Goal: Task Accomplishment & Management: Manage account settings

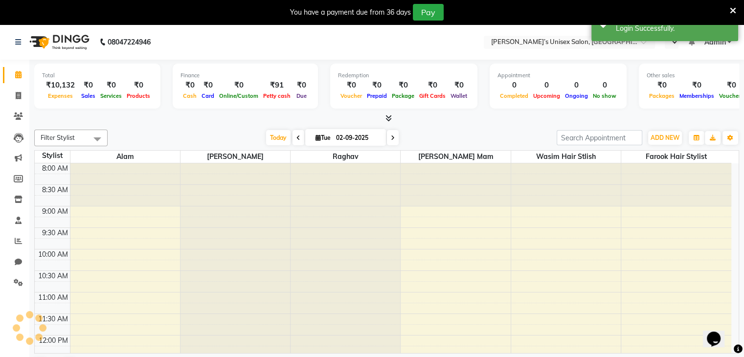
select select "en"
click at [16, 93] on icon at bounding box center [18, 95] width 5 height 7
select select "8637"
select select "service"
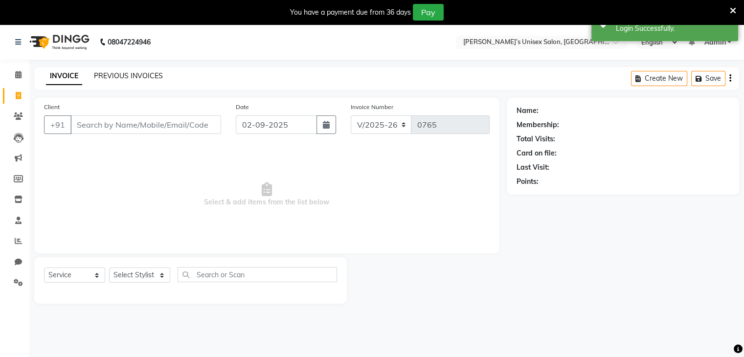
click at [114, 75] on link "PREVIOUS INVOICES" at bounding box center [128, 75] width 69 height 9
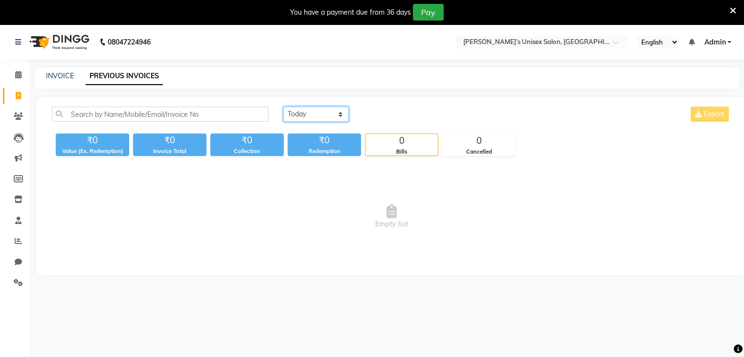
click at [308, 118] on select "[DATE] [DATE] Custom Range" at bounding box center [316, 114] width 66 height 15
click at [283, 107] on select "[DATE] [DATE] Custom Range" at bounding box center [316, 114] width 66 height 15
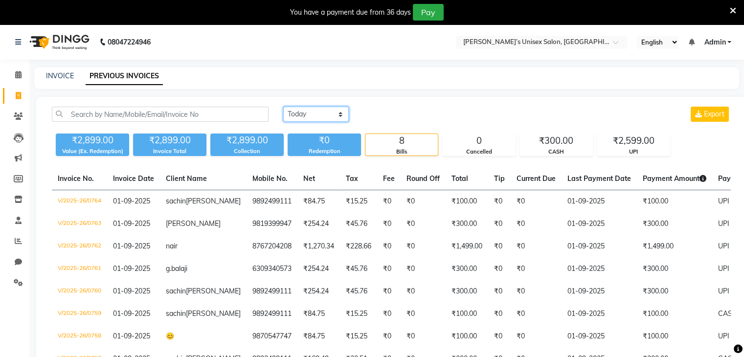
click at [325, 118] on select "[DATE] [DATE] Custom Range" at bounding box center [316, 114] width 66 height 15
select select "range"
click at [283, 107] on select "[DATE] [DATE] Custom Range" at bounding box center [316, 114] width 66 height 15
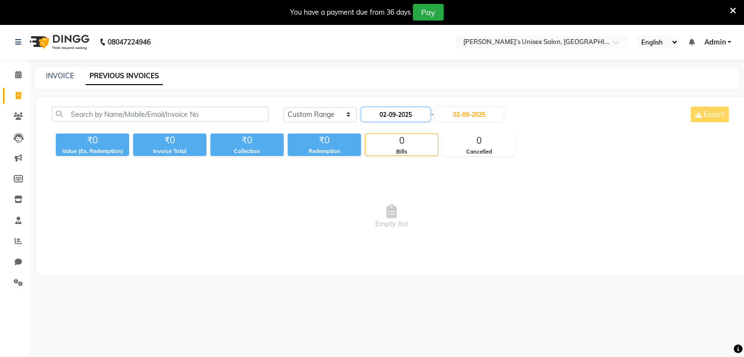
click at [389, 116] on input "02-09-2025" at bounding box center [395, 115] width 68 height 14
select select "9"
select select "2025"
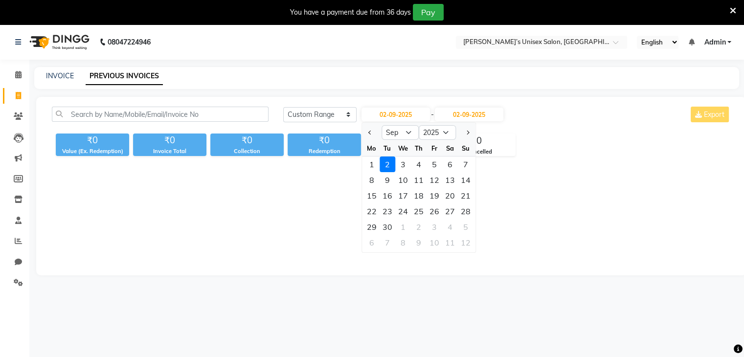
click at [371, 140] on div "Mo" at bounding box center [372, 148] width 16 height 16
click at [369, 135] on button "Previous month" at bounding box center [370, 133] width 8 height 16
select select "8"
click at [454, 228] on div "30" at bounding box center [450, 227] width 16 height 16
type input "30-08-2025"
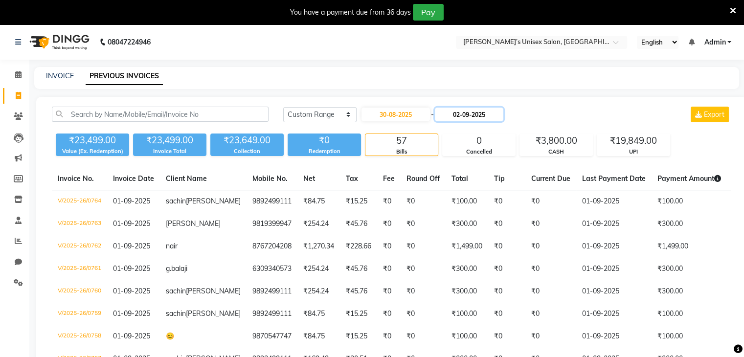
click at [489, 117] on input "02-09-2025" at bounding box center [469, 115] width 68 height 14
select select "9"
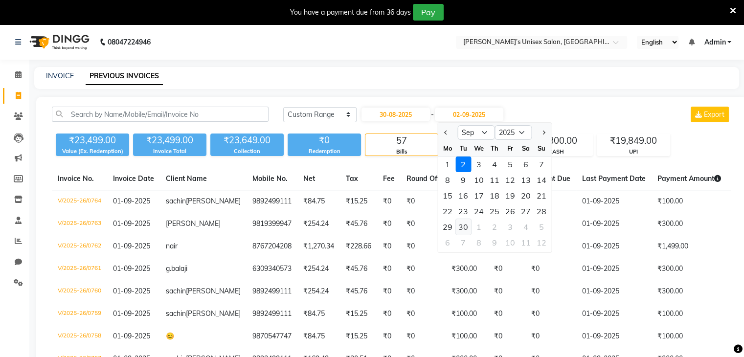
click at [468, 224] on div "30" at bounding box center [463, 227] width 16 height 16
type input "30-09-2025"
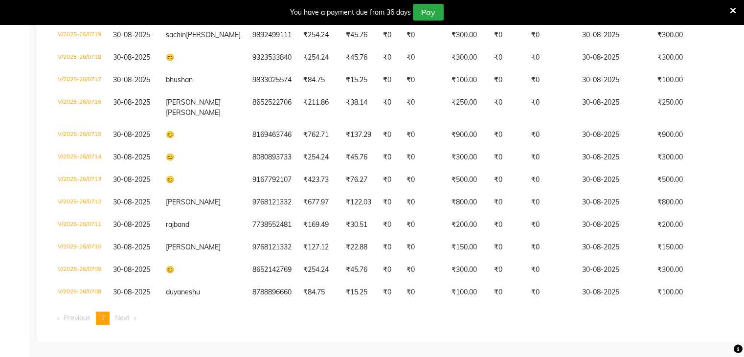
scroll to position [1201, 0]
click at [733, 10] on icon at bounding box center [732, 10] width 6 height 9
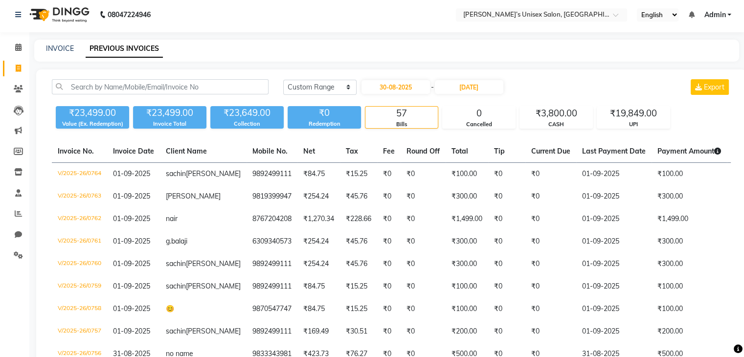
scroll to position [0, 0]
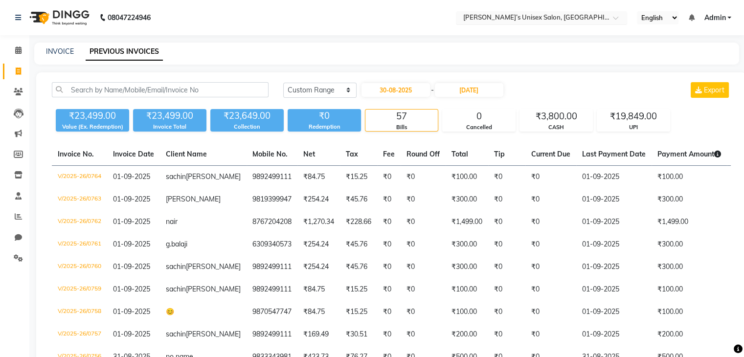
click at [584, 15] on input "text" at bounding box center [532, 19] width 142 height 10
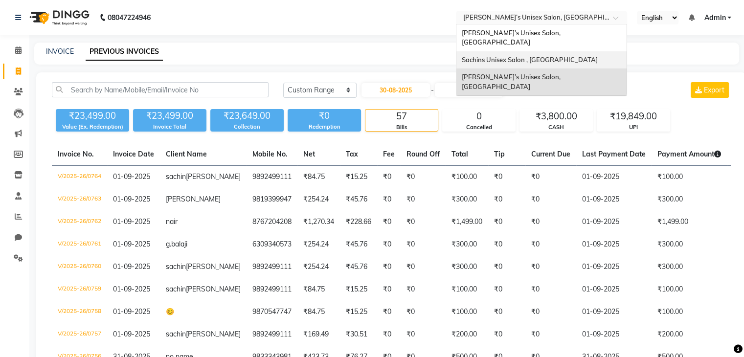
click at [554, 56] on span "Sachins Unisex Salon , [GEOGRAPHIC_DATA]" at bounding box center [529, 60] width 136 height 8
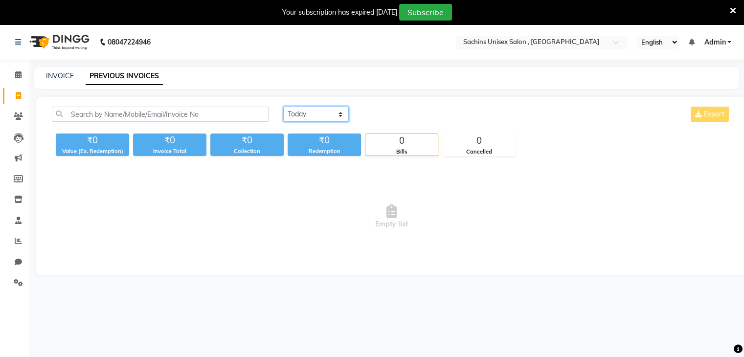
click at [307, 112] on select "[DATE] [DATE] Custom Range" at bounding box center [316, 114] width 66 height 15
click at [572, 43] on input "text" at bounding box center [532, 43] width 142 height 10
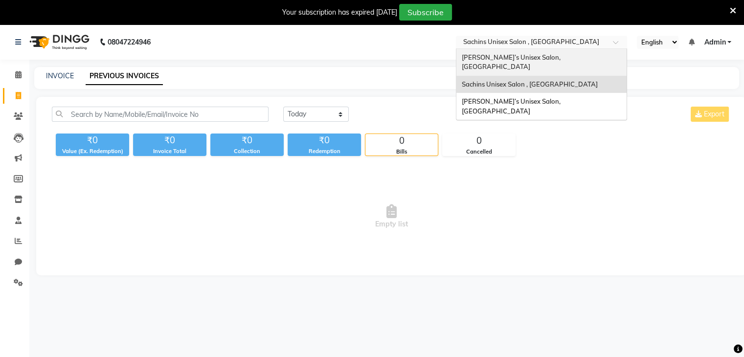
click at [561, 59] on span "[PERSON_NAME]’s Unisex Salon, [GEOGRAPHIC_DATA]" at bounding box center [511, 62] width 100 height 18
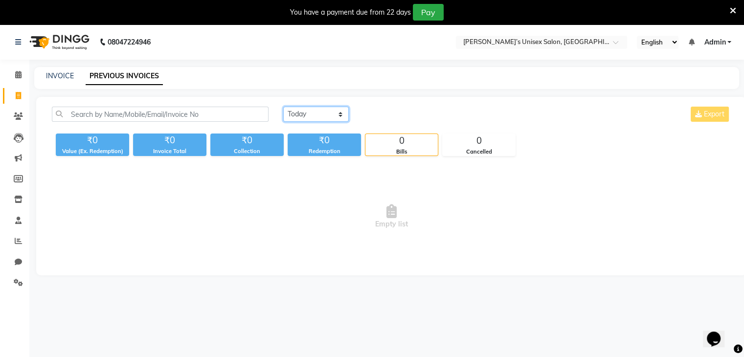
click at [326, 114] on select "Today Yesterday Custom Range" at bounding box center [316, 114] width 66 height 15
select select "range"
click at [283, 107] on select "[DATE] [DATE] Custom Range" at bounding box center [316, 114] width 66 height 15
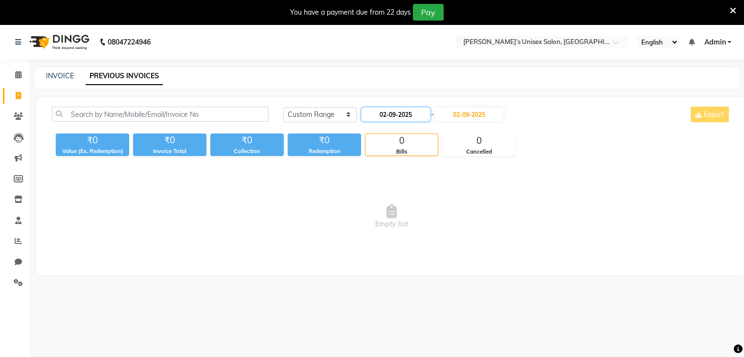
click at [426, 115] on input "02-09-2025" at bounding box center [395, 115] width 68 height 14
select select "9"
select select "2025"
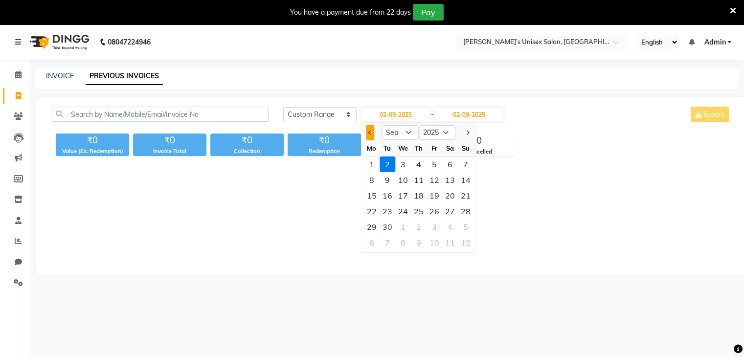
click at [369, 132] on span "Previous month" at bounding box center [370, 133] width 4 height 4
select select "8"
click at [460, 224] on div "31" at bounding box center [466, 227] width 16 height 16
type input "31-08-2025"
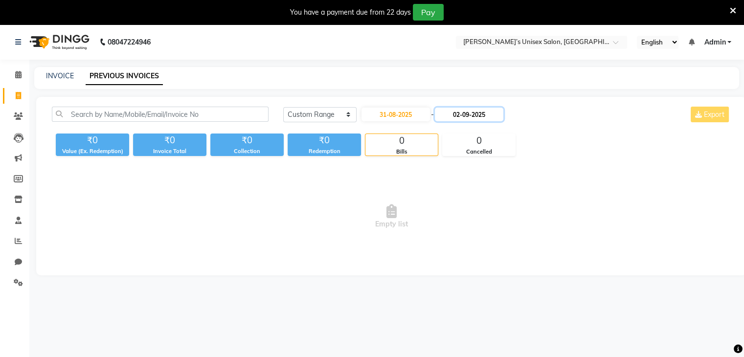
click at [494, 113] on input "02-09-2025" at bounding box center [469, 115] width 68 height 14
select select "9"
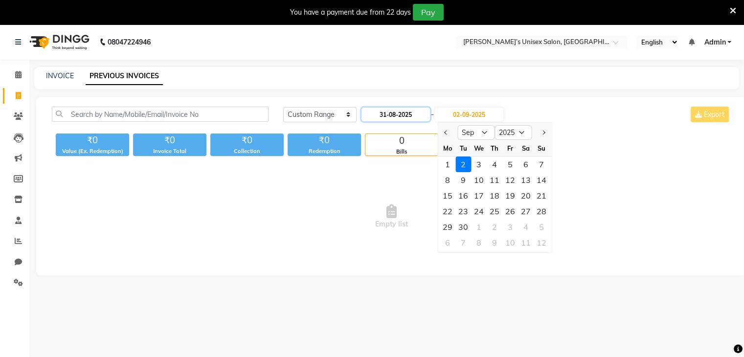
click at [423, 115] on input "31-08-2025" at bounding box center [395, 115] width 68 height 14
select select "8"
select select "2025"
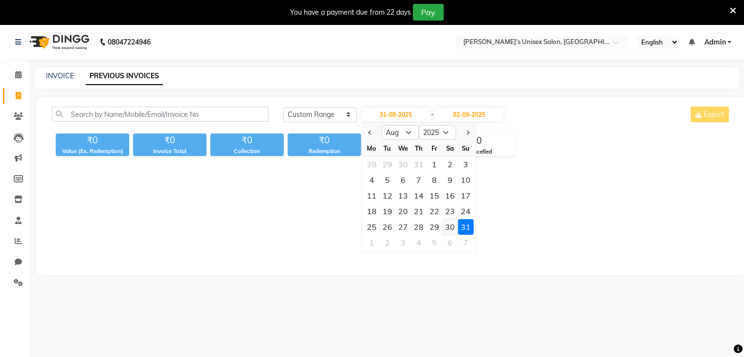
click at [445, 225] on div "30" at bounding box center [450, 227] width 16 height 16
type input "30-08-2025"
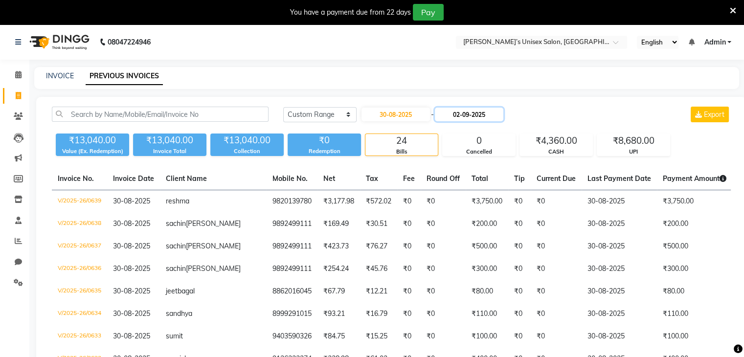
click at [448, 117] on input "02-09-2025" at bounding box center [469, 115] width 68 height 14
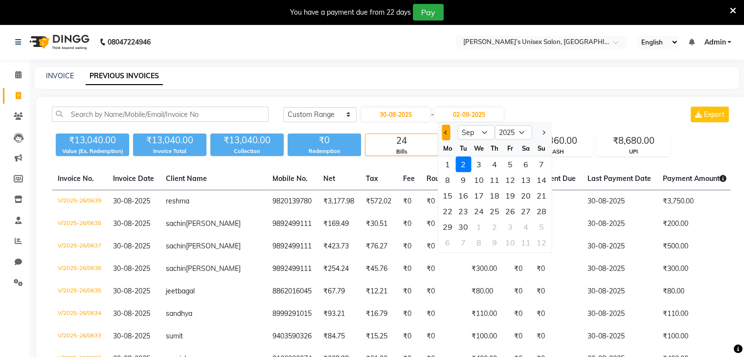
click at [448, 134] on button "Previous month" at bounding box center [445, 133] width 8 height 16
select select "8"
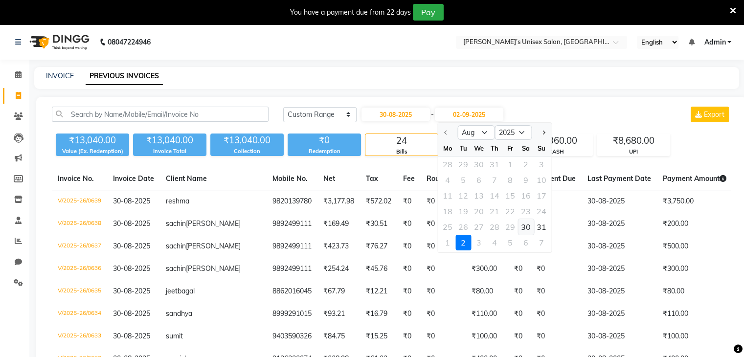
click at [524, 227] on div "30" at bounding box center [526, 227] width 16 height 16
type input "30-08-2025"
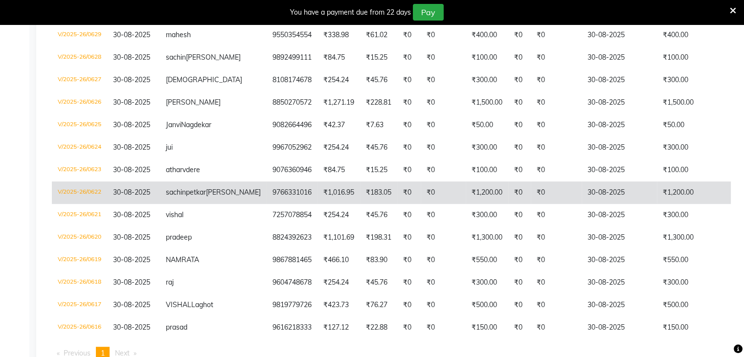
scroll to position [446, 0]
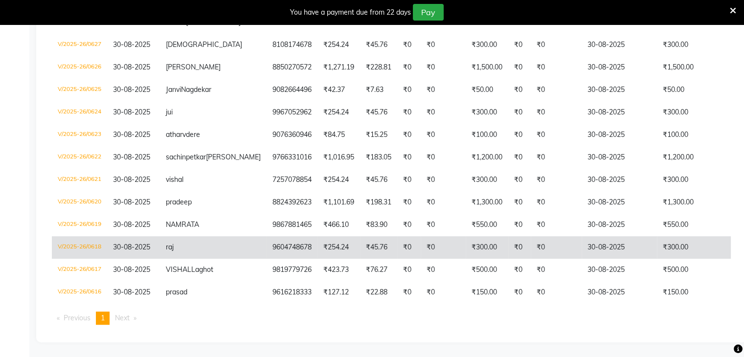
click at [420, 244] on td "₹0" at bounding box center [442, 247] width 45 height 22
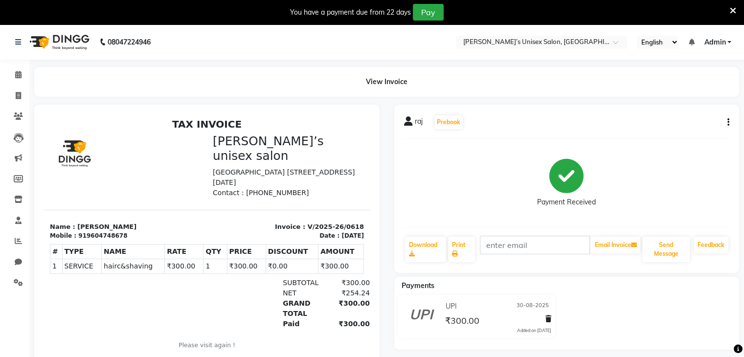
click at [726, 122] on button "button" at bounding box center [726, 122] width 6 height 10
click at [682, 101] on div "Cancel Invoice" at bounding box center [678, 97] width 67 height 12
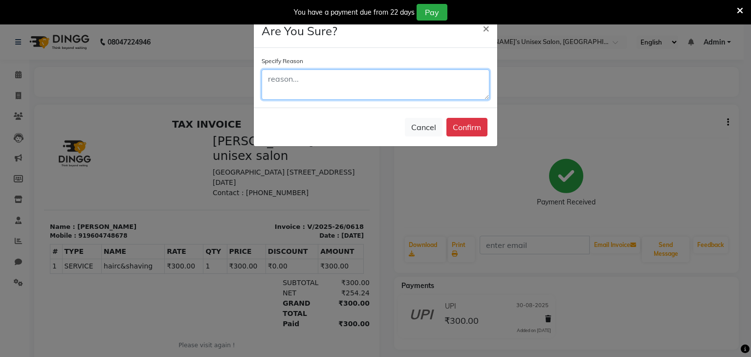
click at [331, 90] on textarea at bounding box center [376, 84] width 228 height 30
type textarea "bill mestak"
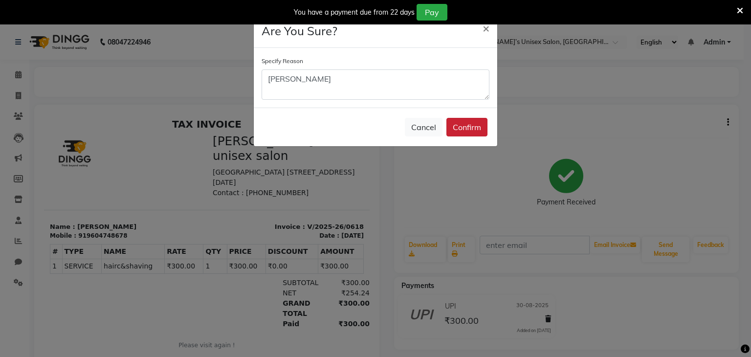
click at [464, 124] on button "Confirm" at bounding box center [466, 127] width 41 height 19
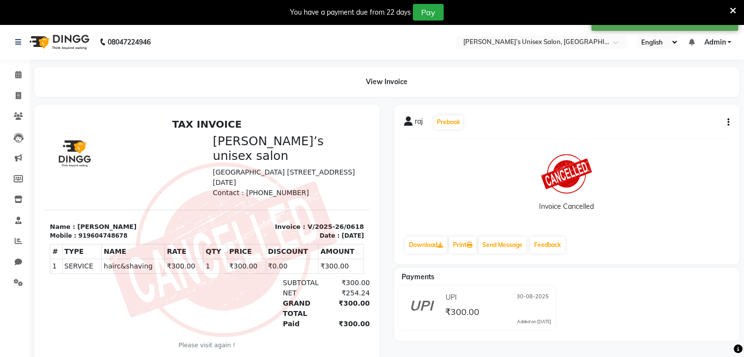
click at [731, 7] on icon at bounding box center [732, 10] width 6 height 9
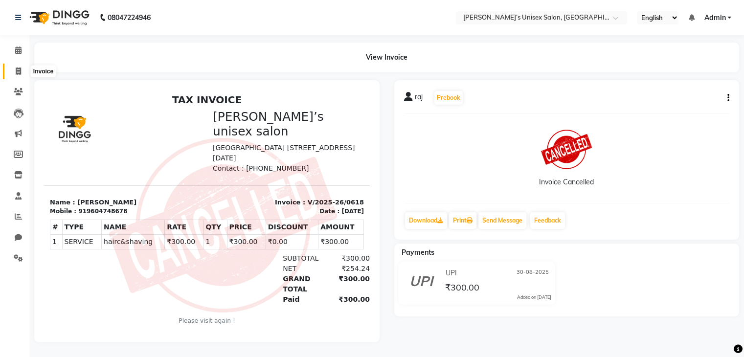
click at [13, 66] on span at bounding box center [18, 71] width 17 height 11
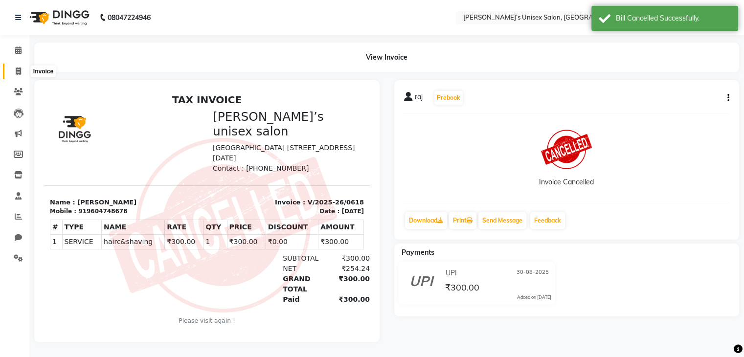
select select "service"
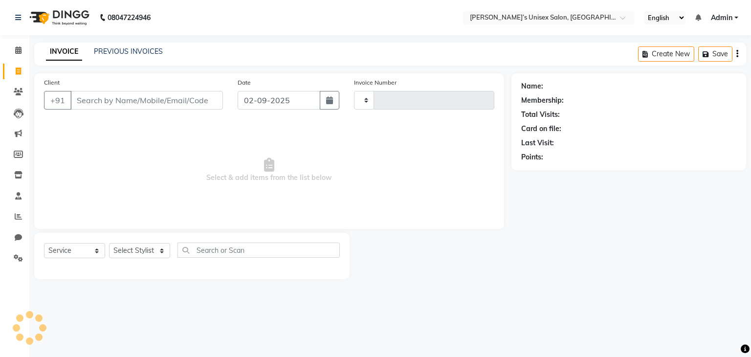
type input "0640"
select select "8735"
click at [92, 98] on input "Client" at bounding box center [146, 100] width 153 height 19
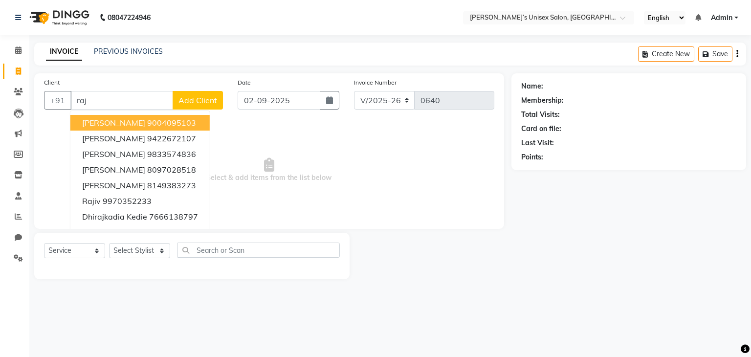
click at [117, 104] on input "raj" at bounding box center [121, 100] width 103 height 19
type input "r"
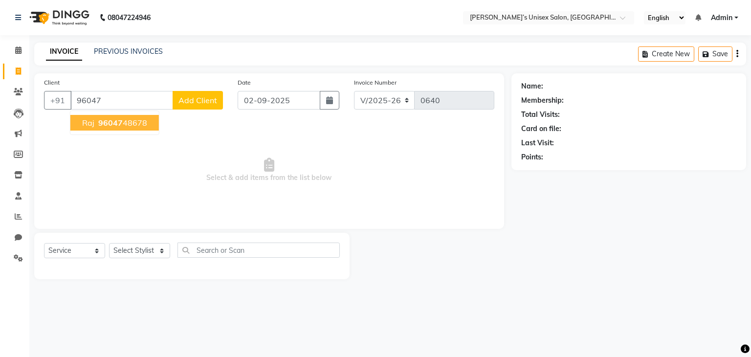
click at [144, 121] on ngb-highlight "96047 48678" at bounding box center [121, 123] width 51 height 10
type input "9604748678"
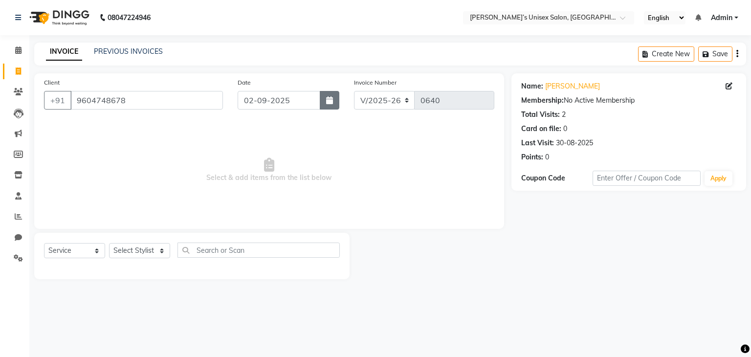
click at [325, 102] on button "button" at bounding box center [330, 100] width 20 height 19
select select "9"
select select "2025"
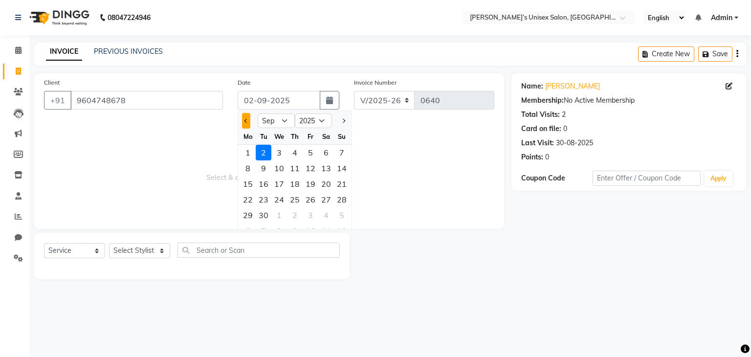
click at [247, 123] on button "Previous month" at bounding box center [246, 121] width 8 height 16
select select "8"
click at [326, 214] on div "30" at bounding box center [326, 215] width 16 height 16
type input "30-08-2025"
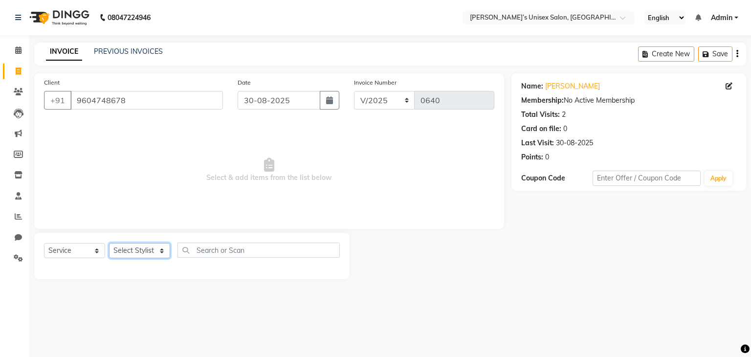
click at [149, 254] on select "Select Stylist Afjal Ashwini owner Mohit Reena Zishan" at bounding box center [139, 250] width 61 height 15
select select "88697"
click at [109, 243] on select "Select Stylist Afjal Ashwini owner Mohit Reena Zishan" at bounding box center [139, 250] width 61 height 15
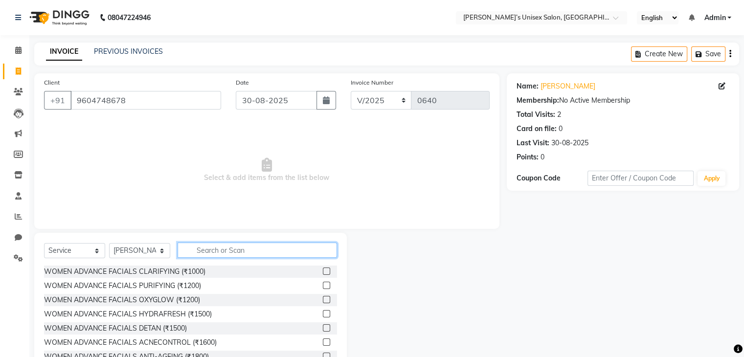
click at [204, 251] on input "text" at bounding box center [256, 249] width 159 height 15
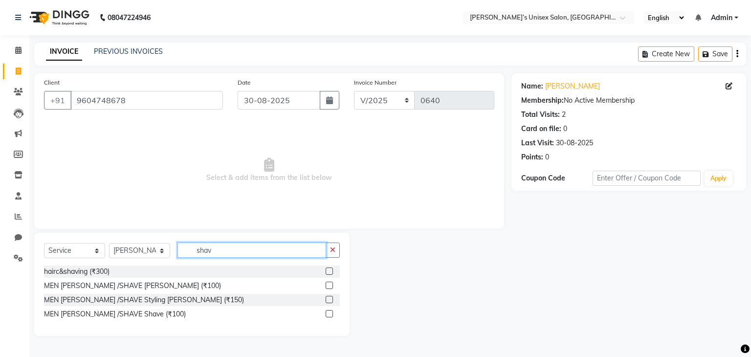
type input "shav"
click at [330, 286] on label at bounding box center [329, 285] width 7 height 7
click at [330, 286] on input "checkbox" at bounding box center [329, 286] width 6 height 6
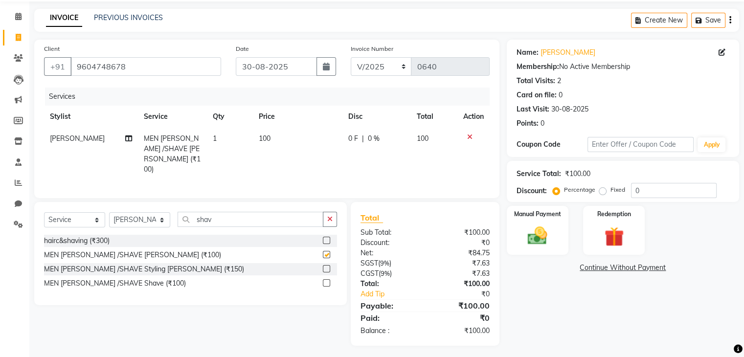
scroll to position [35, 0]
checkbox input "false"
click at [528, 235] on img at bounding box center [537, 234] width 33 height 23
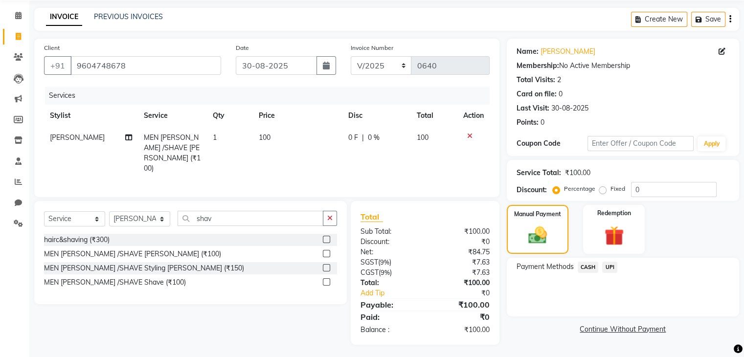
click at [607, 266] on span "UPI" at bounding box center [609, 267] width 15 height 11
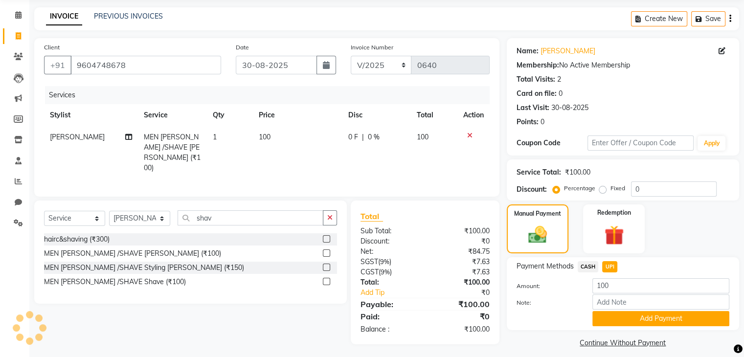
scroll to position [44, 0]
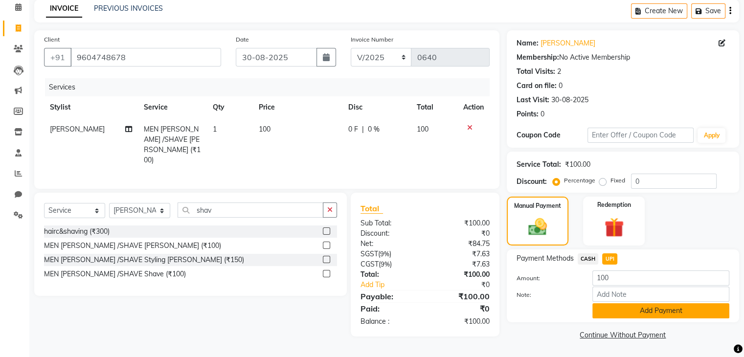
click at [637, 308] on button "Add Payment" at bounding box center [660, 310] width 137 height 15
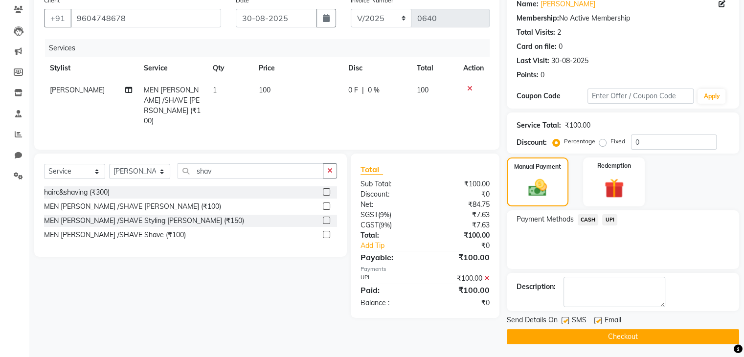
scroll to position [84, 0]
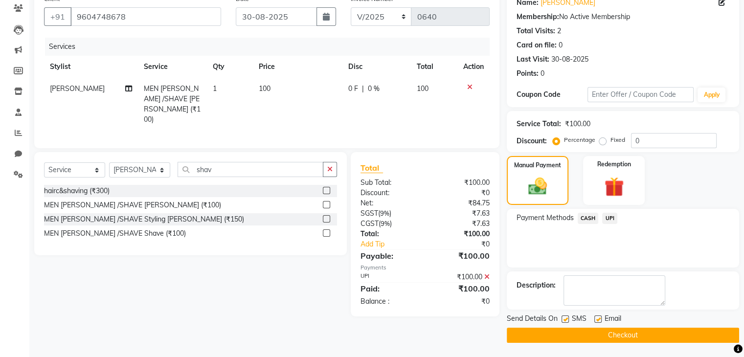
click at [647, 329] on button "Checkout" at bounding box center [622, 335] width 232 height 15
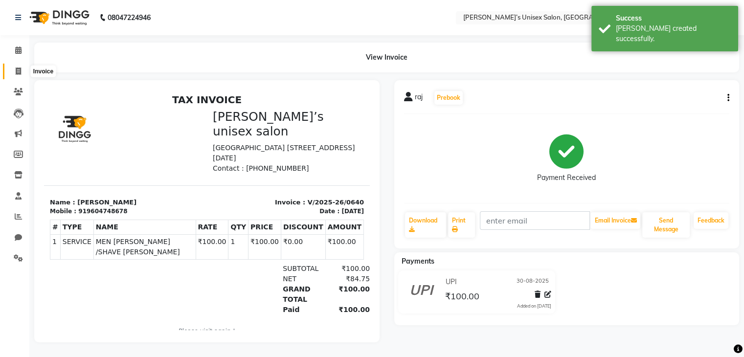
click at [19, 70] on icon at bounding box center [18, 70] width 5 height 7
select select "8735"
select select "service"
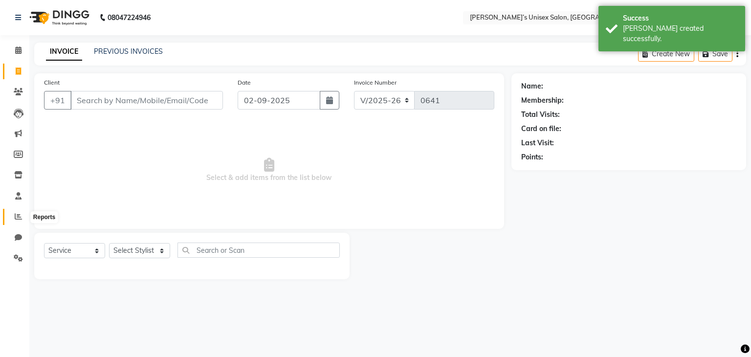
click at [19, 218] on icon at bounding box center [18, 216] width 7 height 7
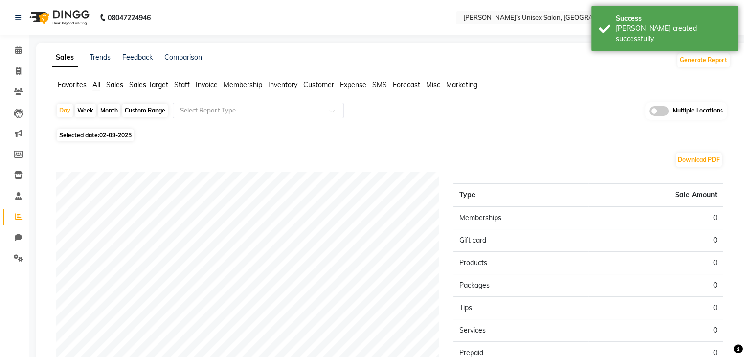
click at [107, 135] on span "02-09-2025" at bounding box center [115, 135] width 32 height 7
select select "9"
select select "2025"
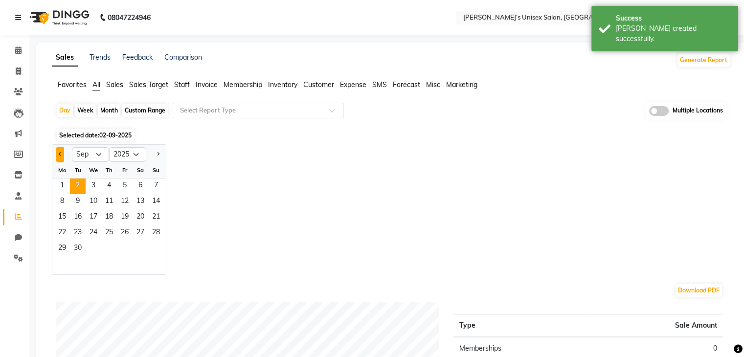
click at [60, 153] on span "Previous month" at bounding box center [60, 153] width 3 height 3
select select "8"
click at [143, 246] on span "30" at bounding box center [140, 249] width 16 height 16
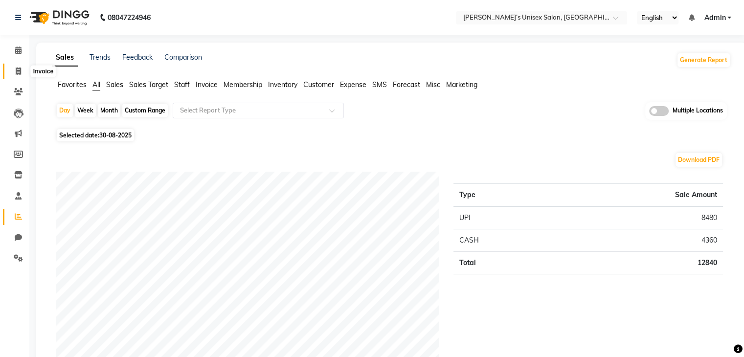
click at [14, 69] on span at bounding box center [18, 71] width 17 height 11
select select "8735"
select select "service"
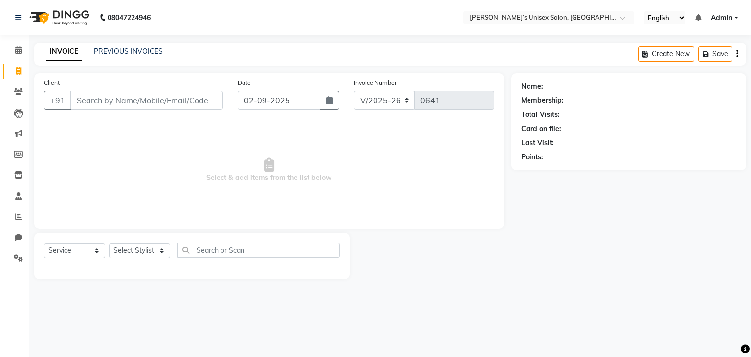
click at [718, 18] on span "Admin" at bounding box center [722, 18] width 22 height 10
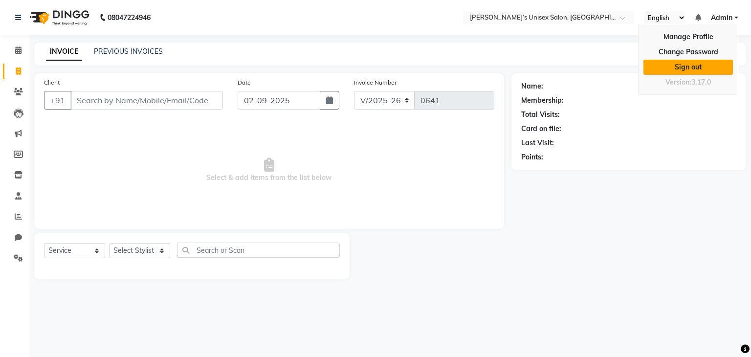
click at [706, 65] on link "Sign out" at bounding box center [687, 67] width 89 height 15
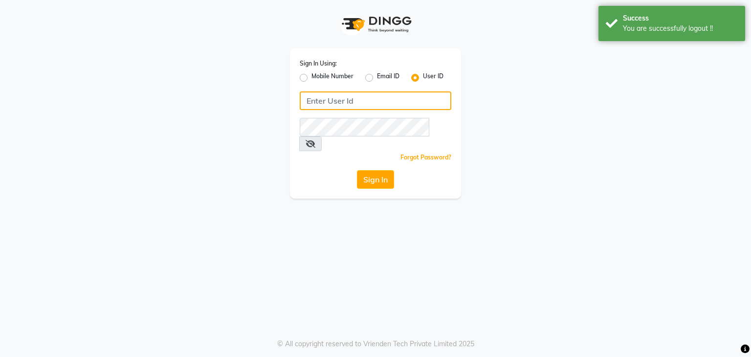
type input "8070368871"
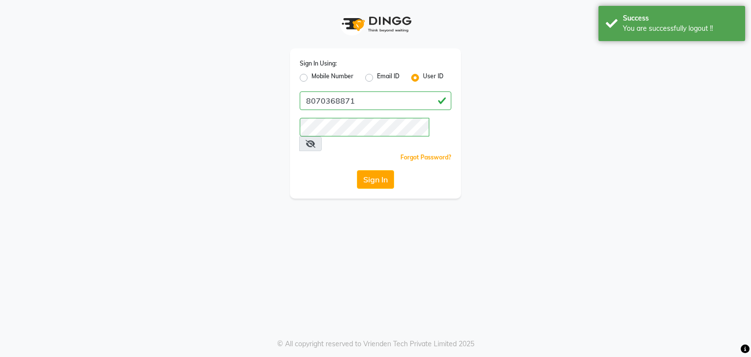
click at [311, 77] on label "Mobile Number" at bounding box center [332, 78] width 42 height 12
click at [311, 77] on input "Mobile Number" at bounding box center [314, 75] width 6 height 6
radio input "true"
radio input "false"
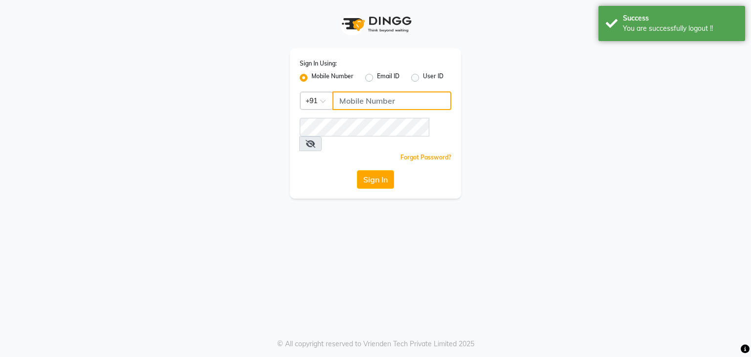
click at [350, 103] on input "Username" at bounding box center [391, 100] width 119 height 19
type input "8070368871"
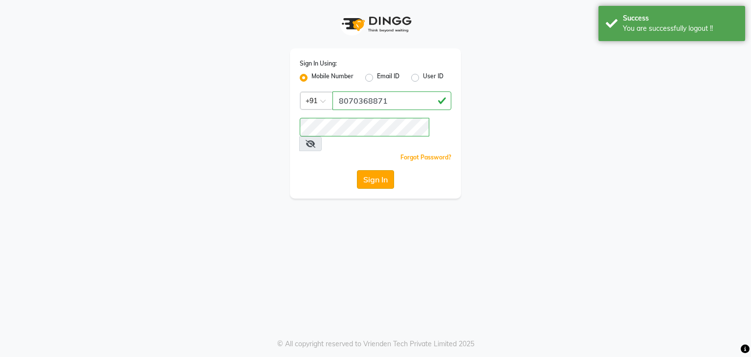
click at [384, 170] on button "Sign In" at bounding box center [375, 179] width 37 height 19
